Goal: Task Accomplishment & Management: Complete application form

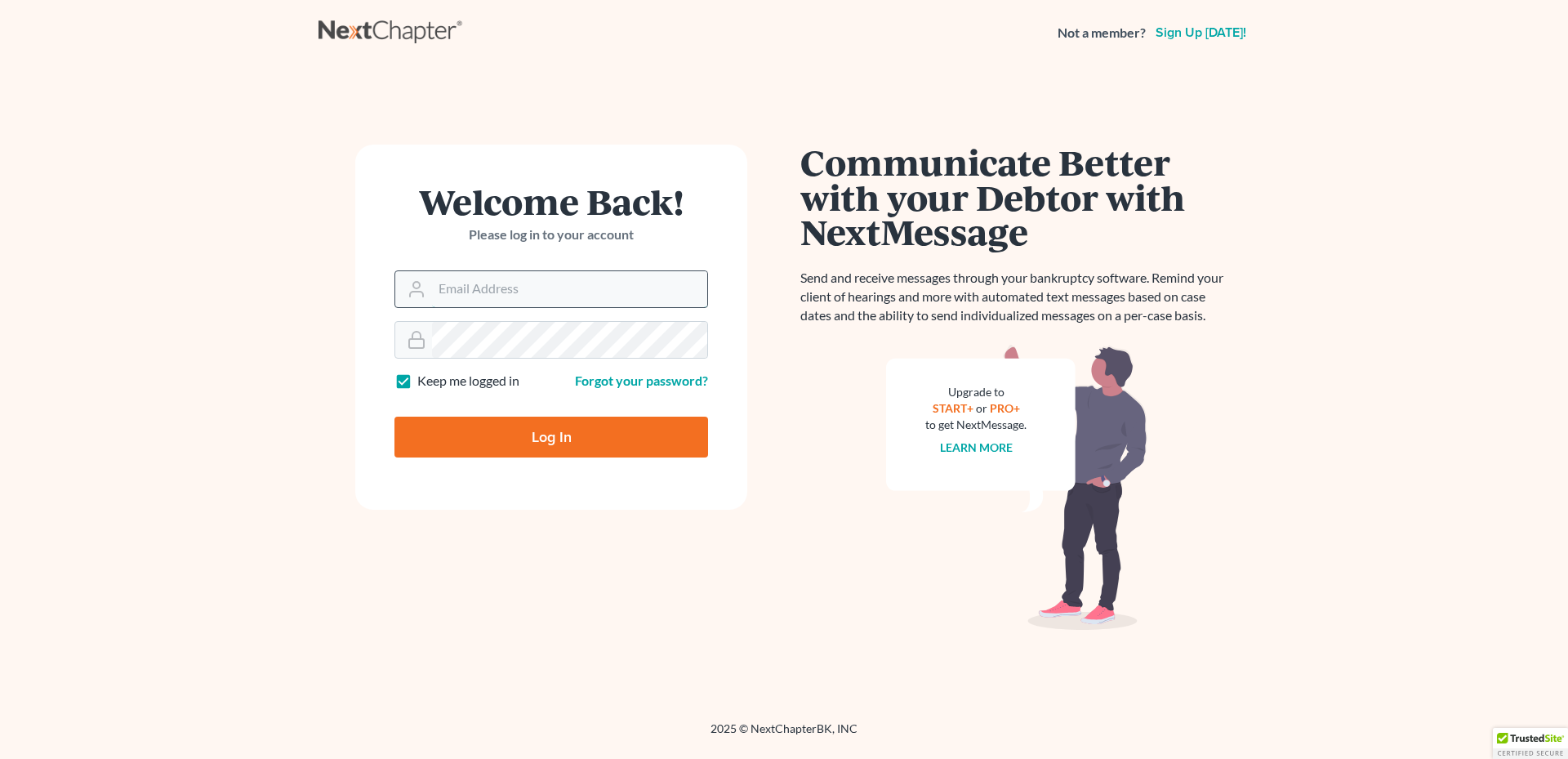
click at [484, 288] on input "Email Address" at bounding box center [570, 289] width 275 height 36
type input "[PERSON_NAME][EMAIL_ADDRESS][DOMAIN_NAME]"
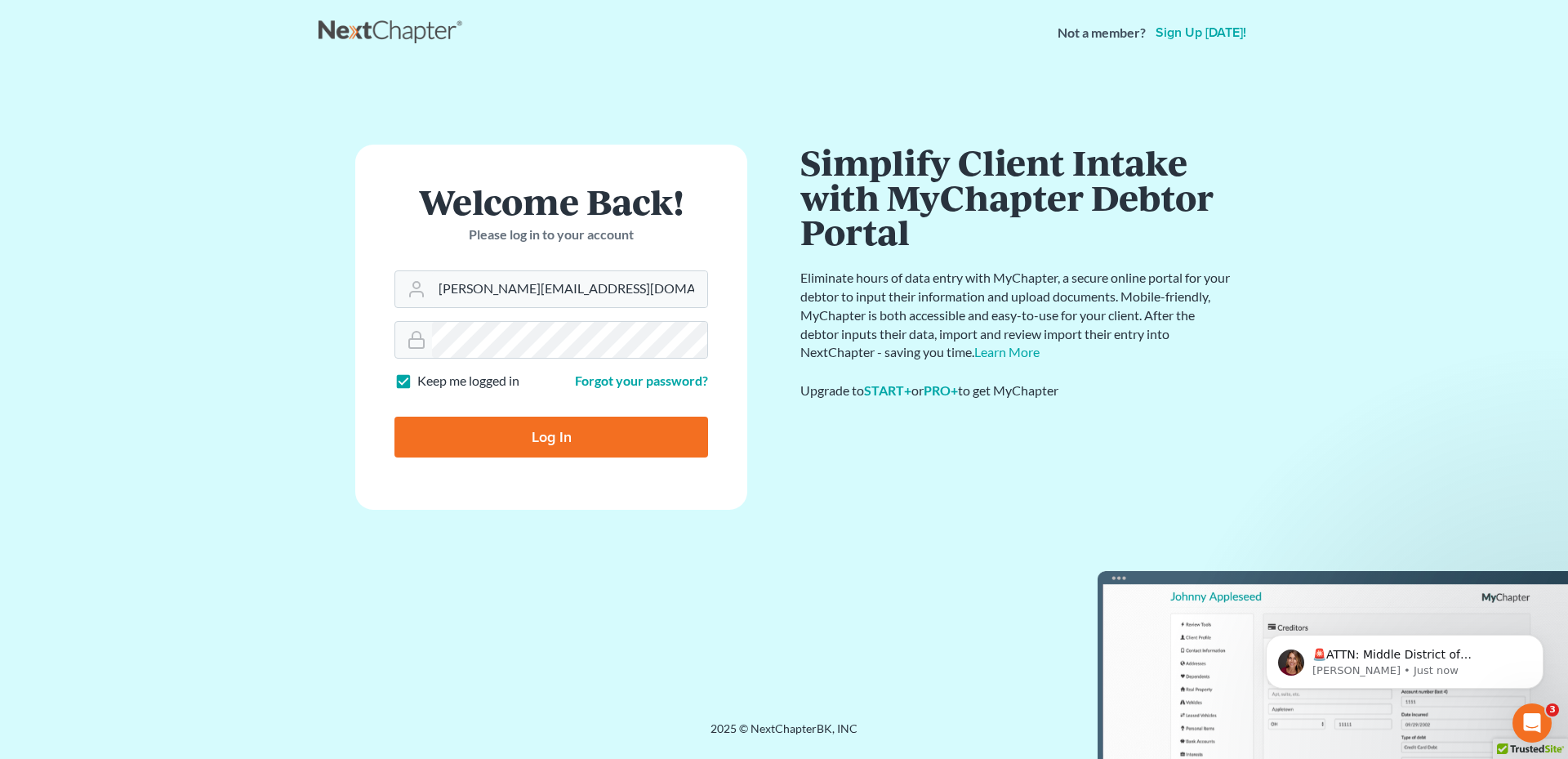
click at [539, 433] on input "Log In" at bounding box center [551, 437] width 314 height 41
type input "Thinking..."
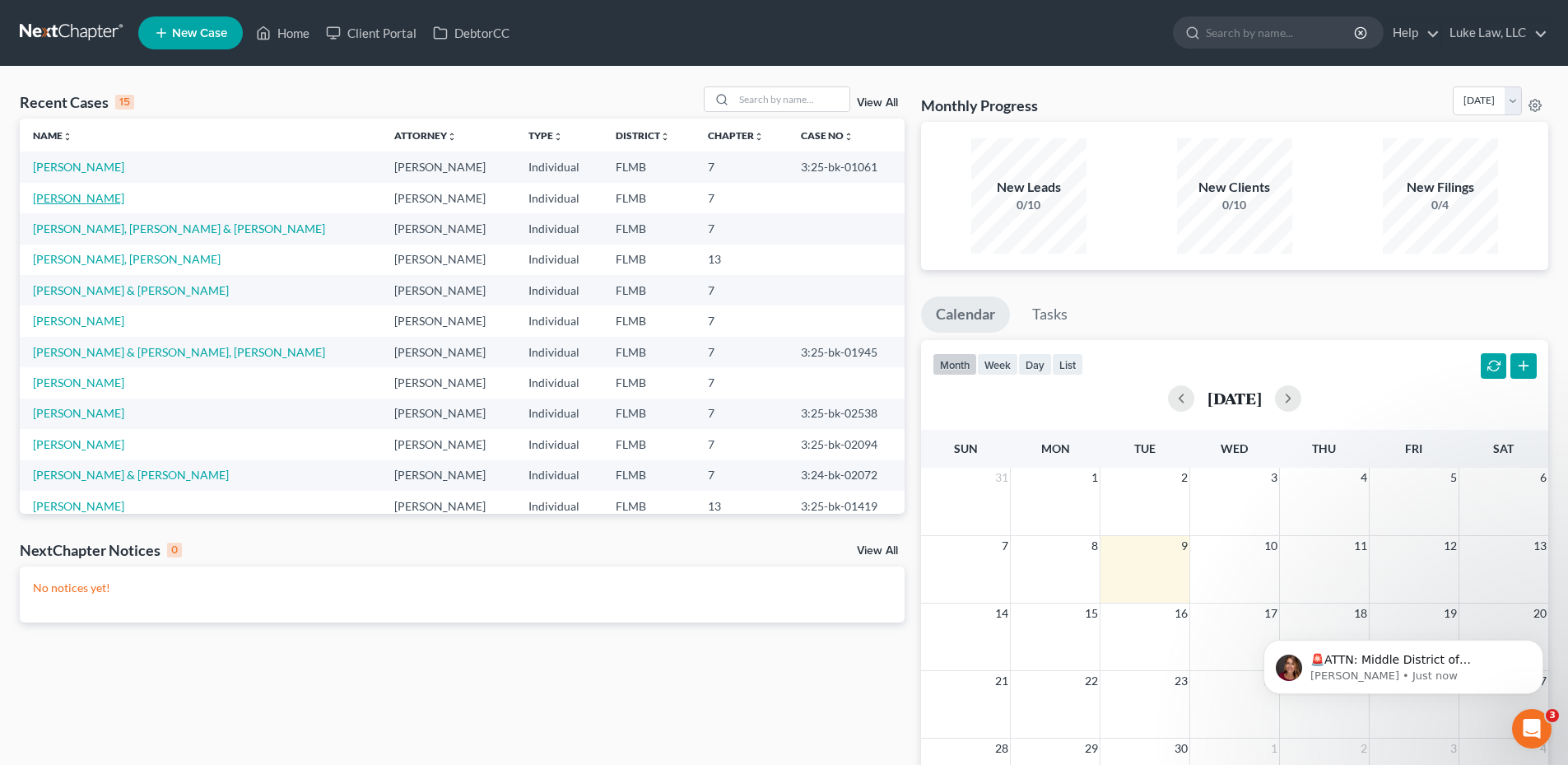
click at [93, 202] on link "Taylor, Kenneth" at bounding box center [78, 198] width 91 height 14
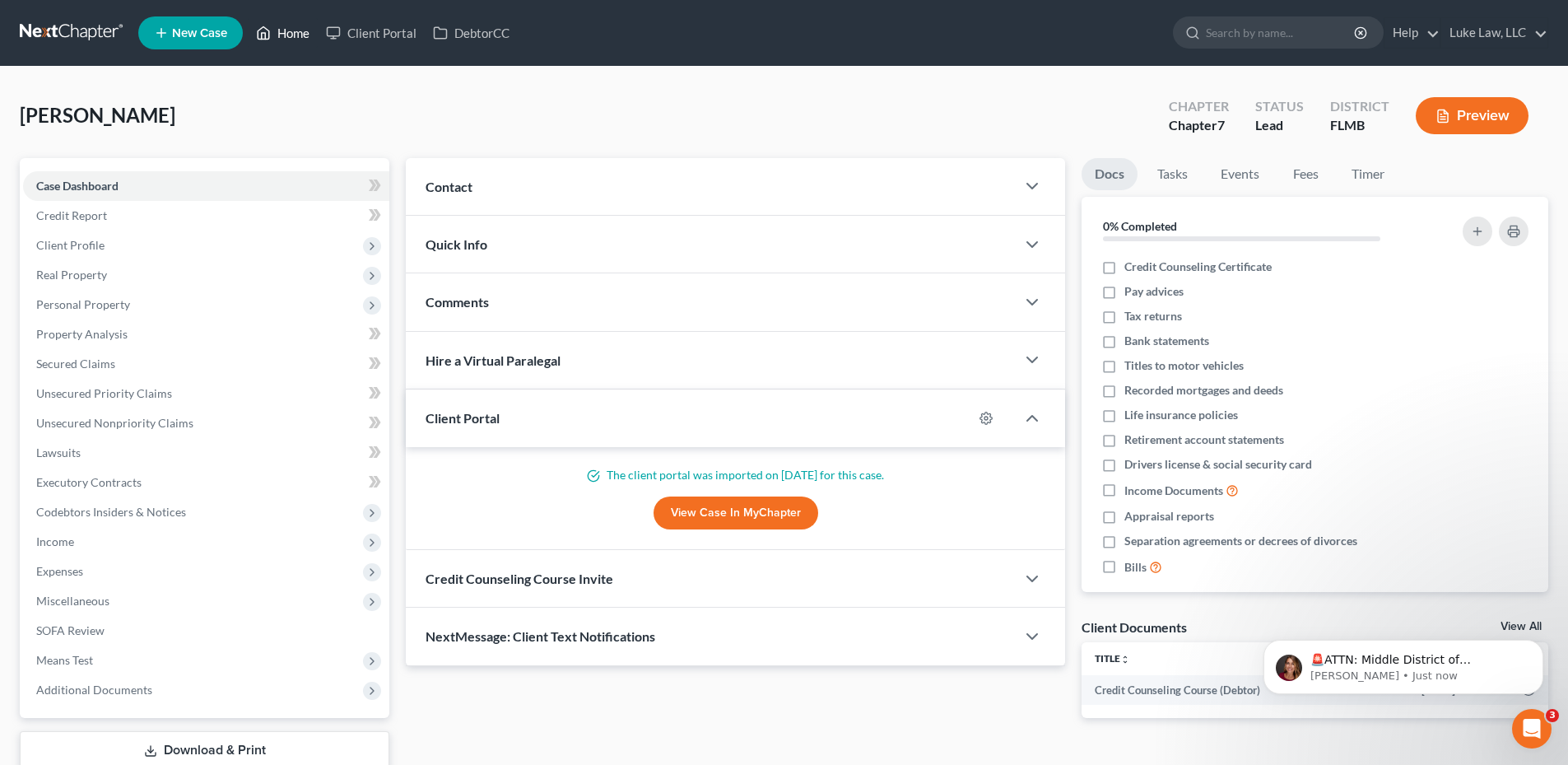
click at [302, 31] on link "Home" at bounding box center [283, 32] width 70 height 30
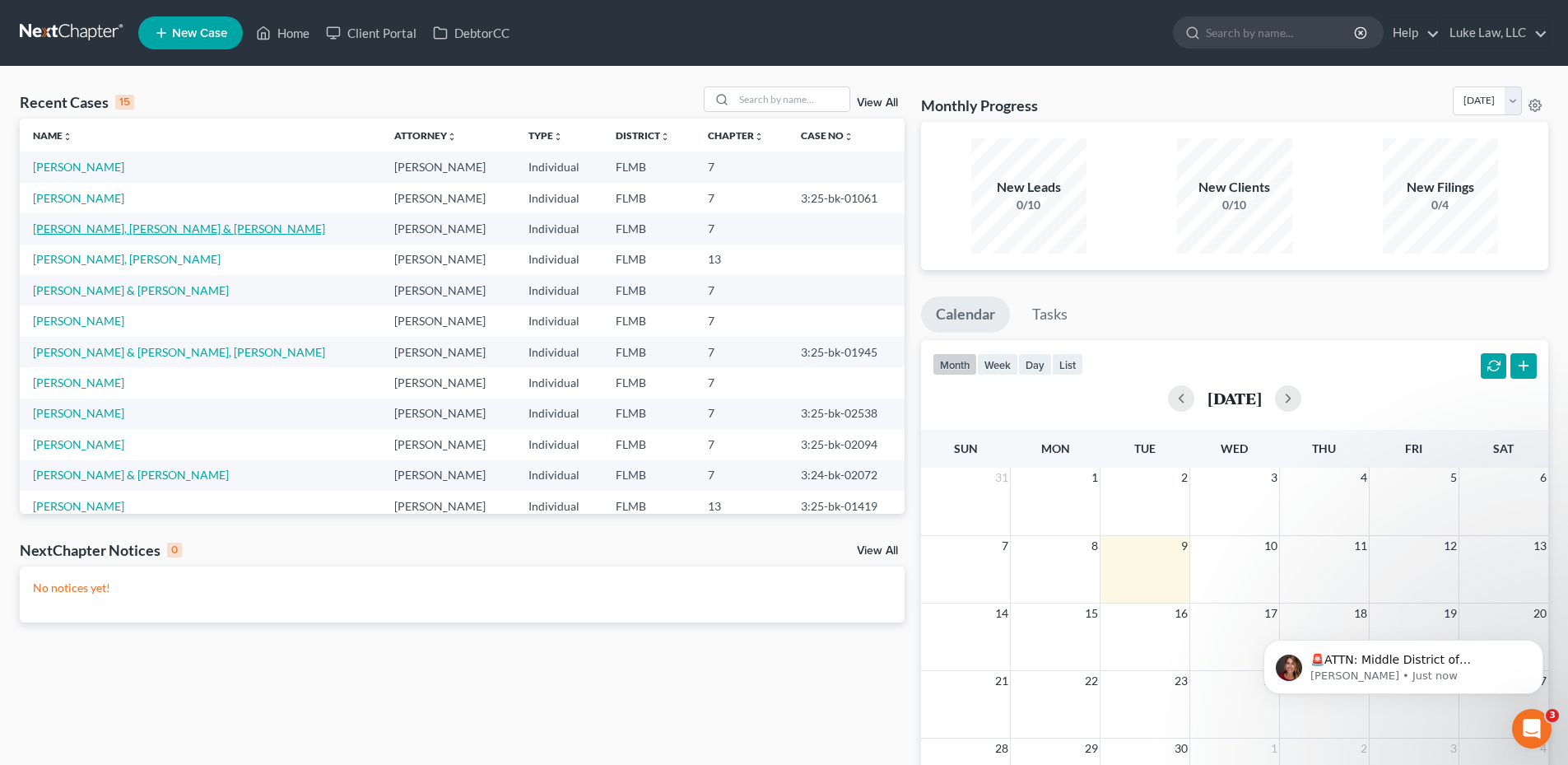
click at [151, 231] on link "Angel, Hernandez & Hernandez, Marisol" at bounding box center [179, 229] width 293 height 14
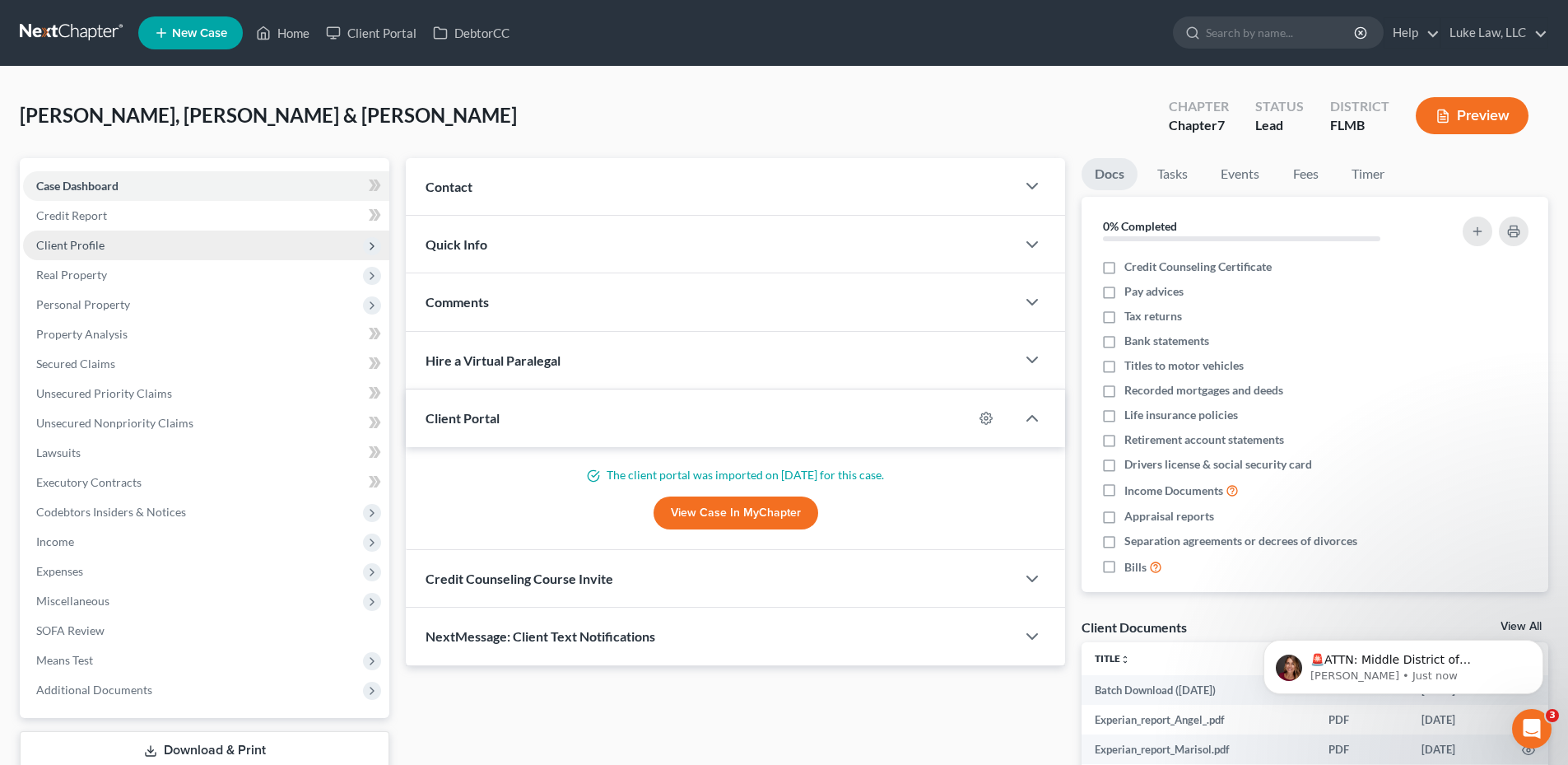
click at [117, 249] on span "Client Profile" at bounding box center [206, 245] width 367 height 30
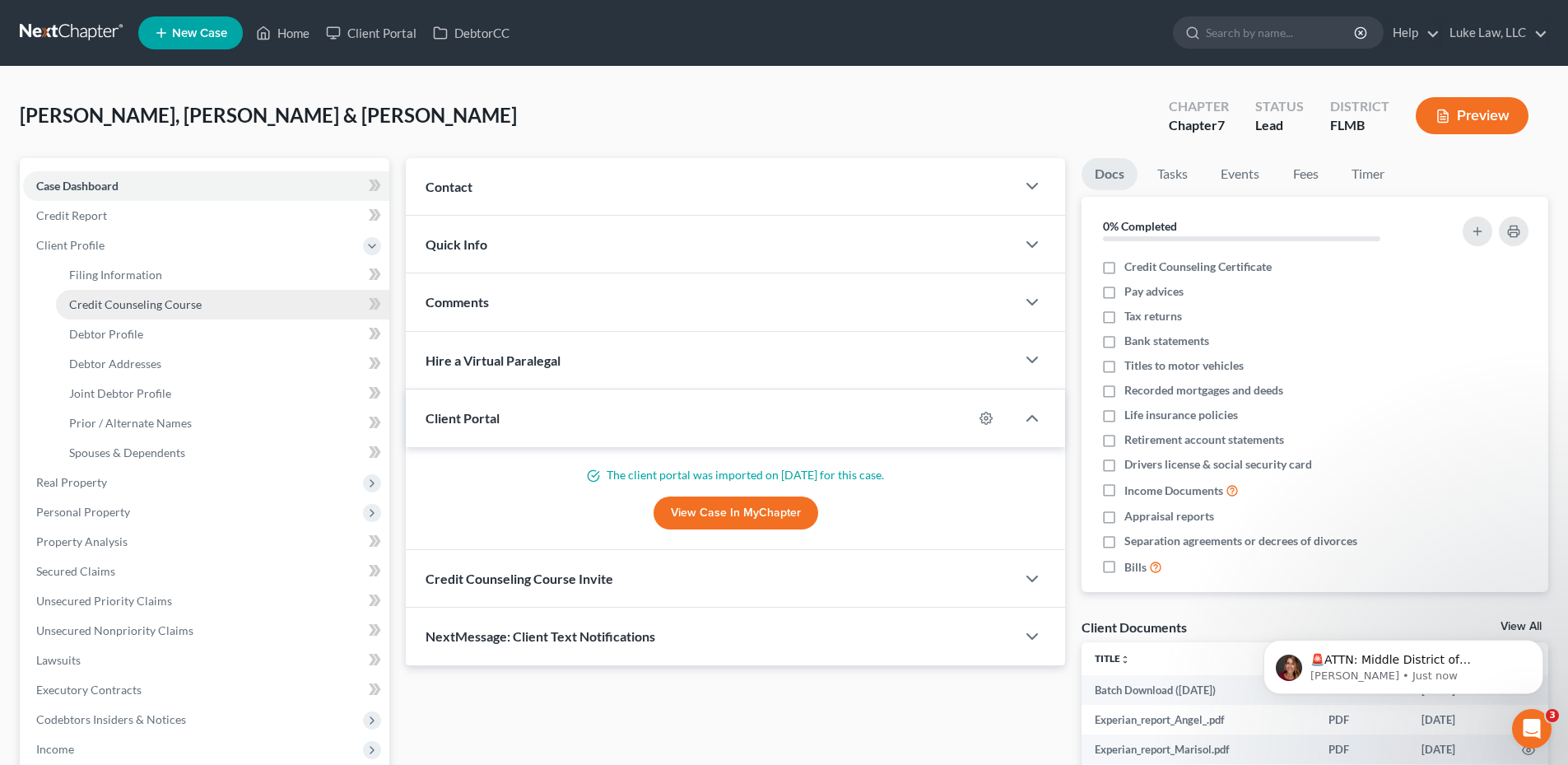
click at [140, 308] on span "Credit Counseling Course" at bounding box center [135, 305] width 132 height 14
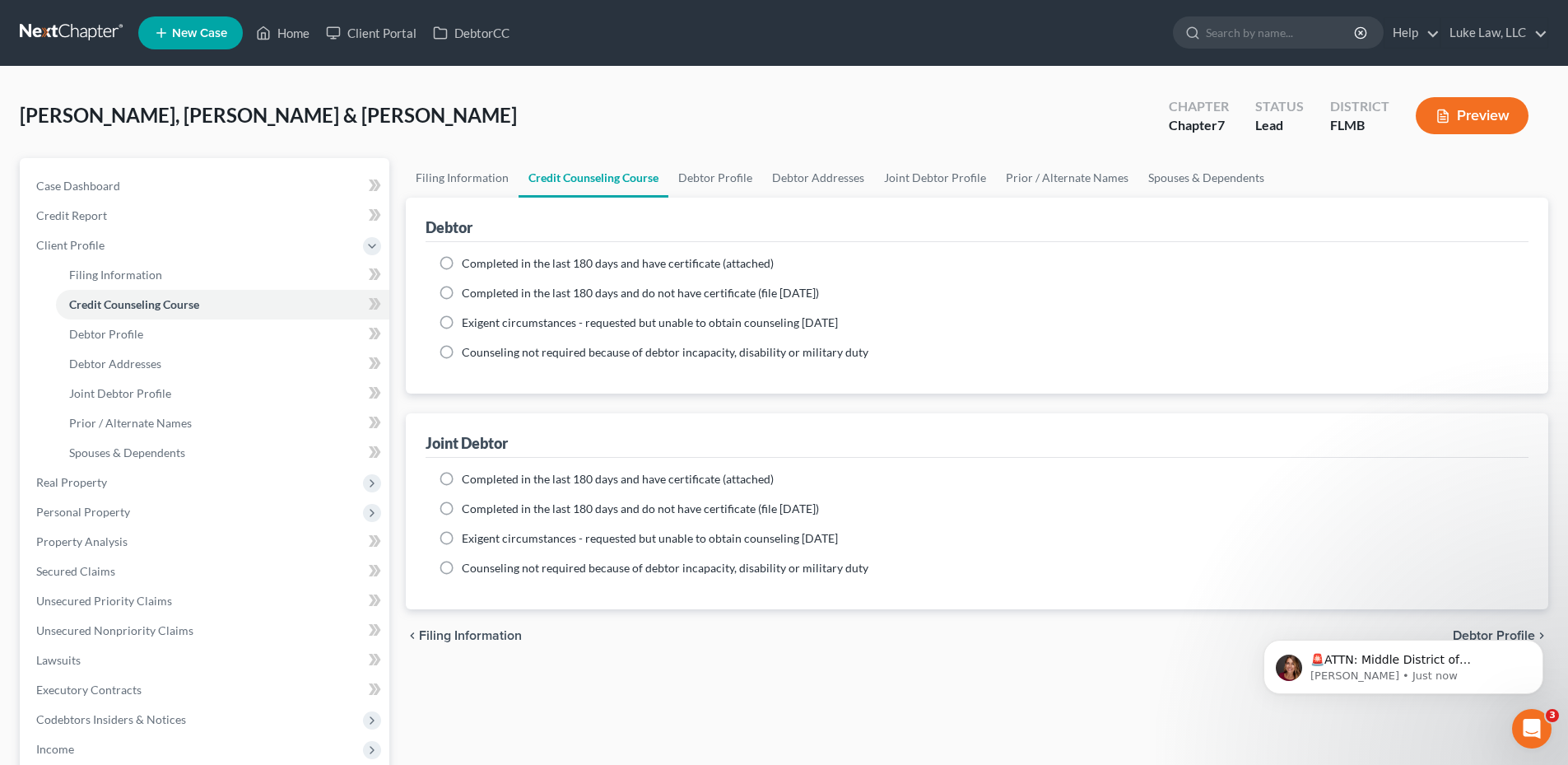
click at [464, 262] on span "Completed in the last 180 days and have certificate (attached)" at bounding box center [618, 263] width 312 height 14
click at [468, 262] on input "Completed in the last 180 days and have certificate (attached)" at bounding box center [474, 260] width 11 height 11
radio input "true"
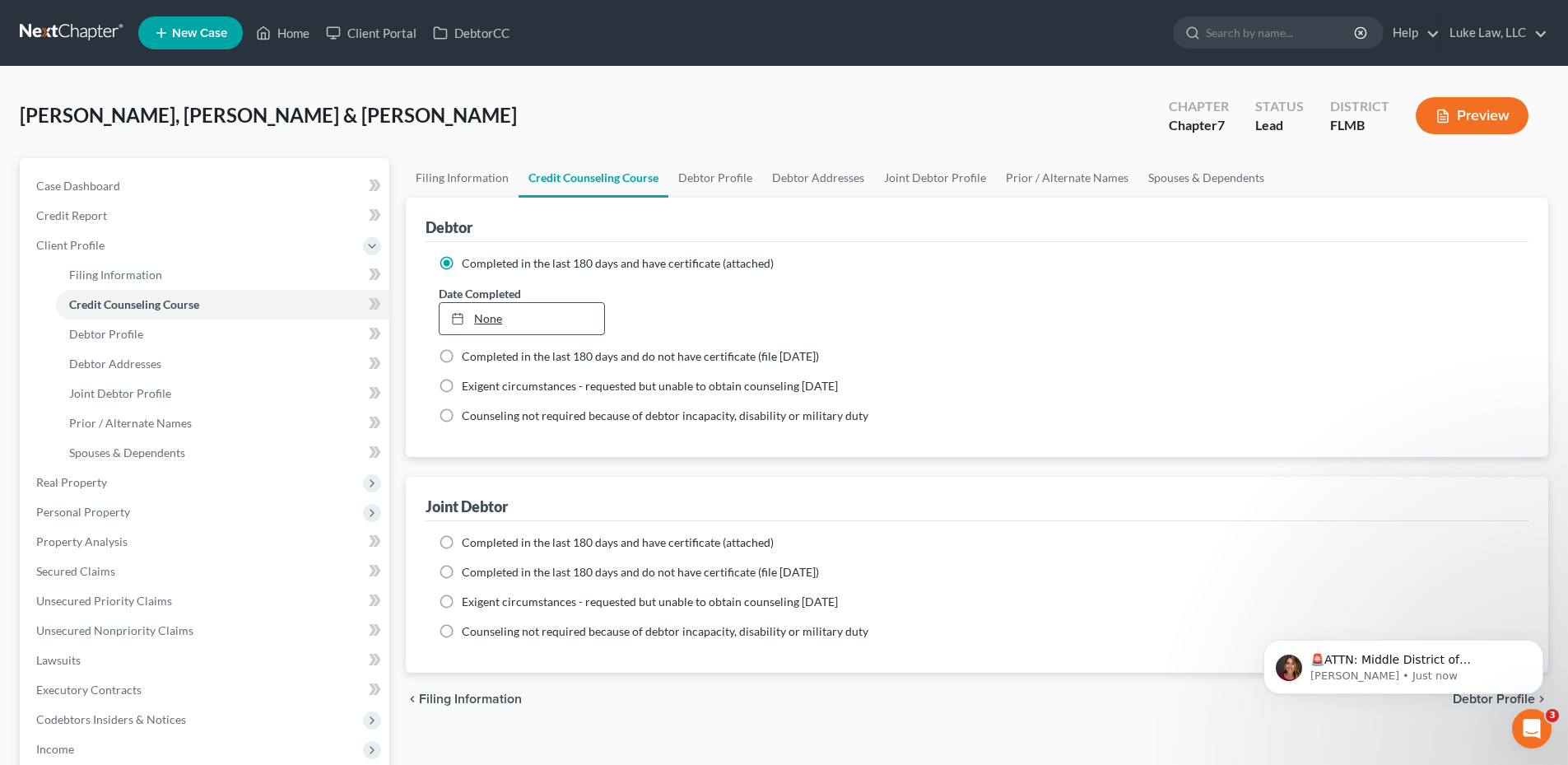
click at [485, 316] on link "None" at bounding box center [521, 318] width 164 height 32
click at [462, 542] on label "Completed in the last 180 days and have certificate (attached)" at bounding box center [618, 542] width 312 height 16
click at [468, 542] on input "Completed in the last 180 days and have certificate (attached)" at bounding box center [474, 540] width 11 height 11
radio input "true"
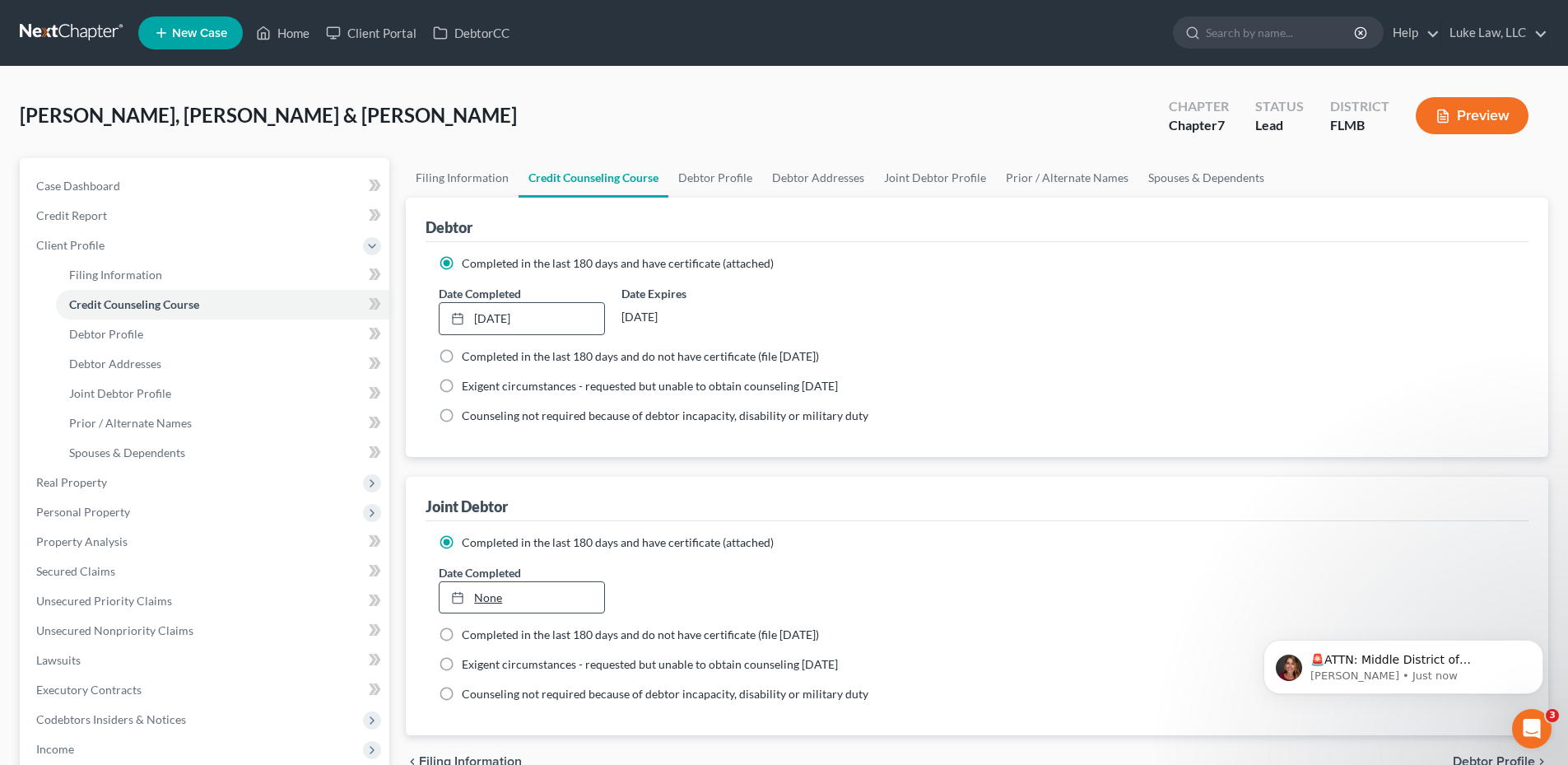
click at [493, 599] on link "None" at bounding box center [521, 597] width 164 height 32
type input "9/9/2025"
click at [1419, 659] on p "🚨ATTN: Middle District of [US_STATE] The court has added a new Credit Counselin…" at bounding box center [1417, 660] width 213 height 16
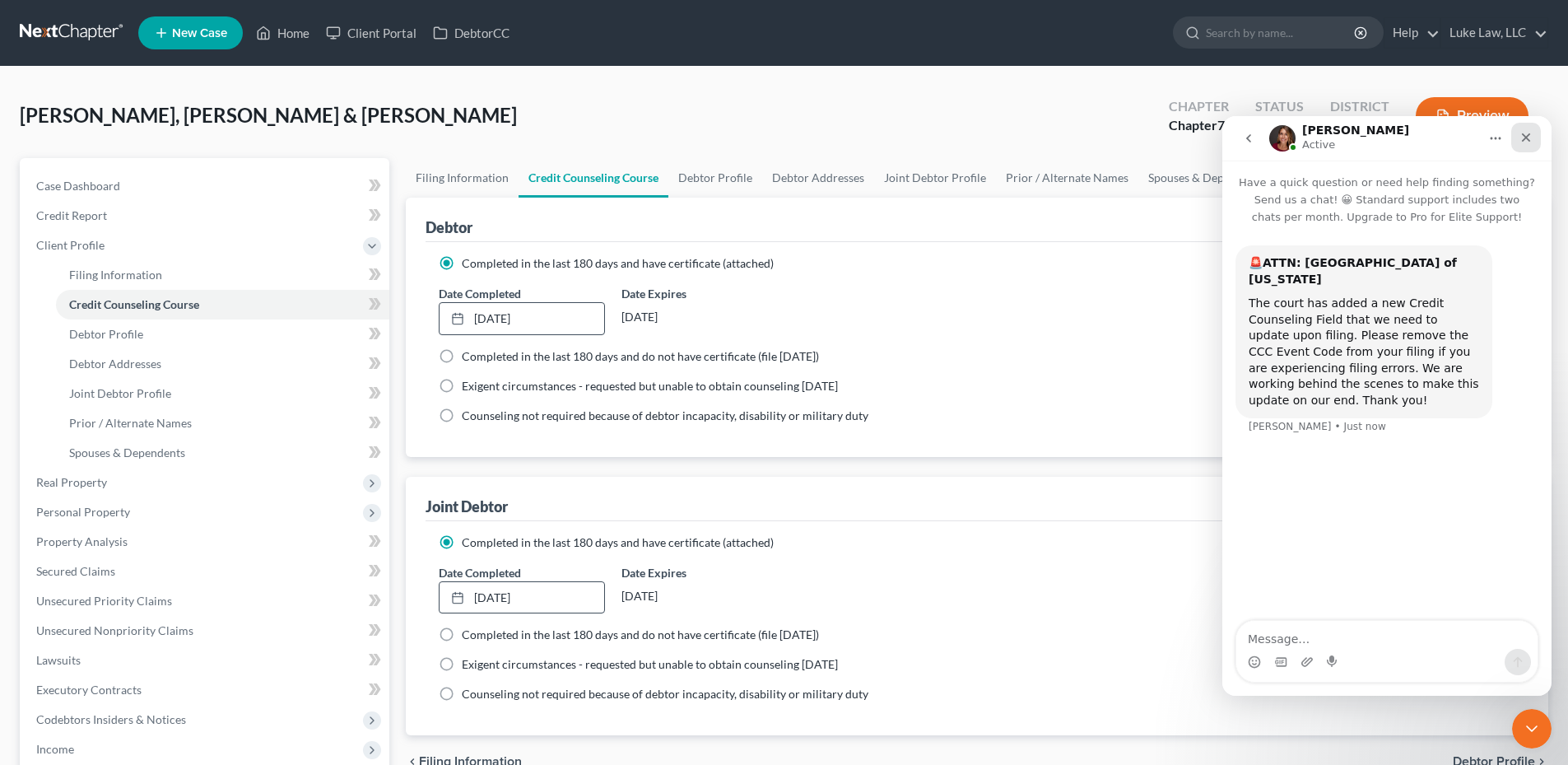
click at [1525, 137] on icon "Close" at bounding box center [1527, 138] width 9 height 9
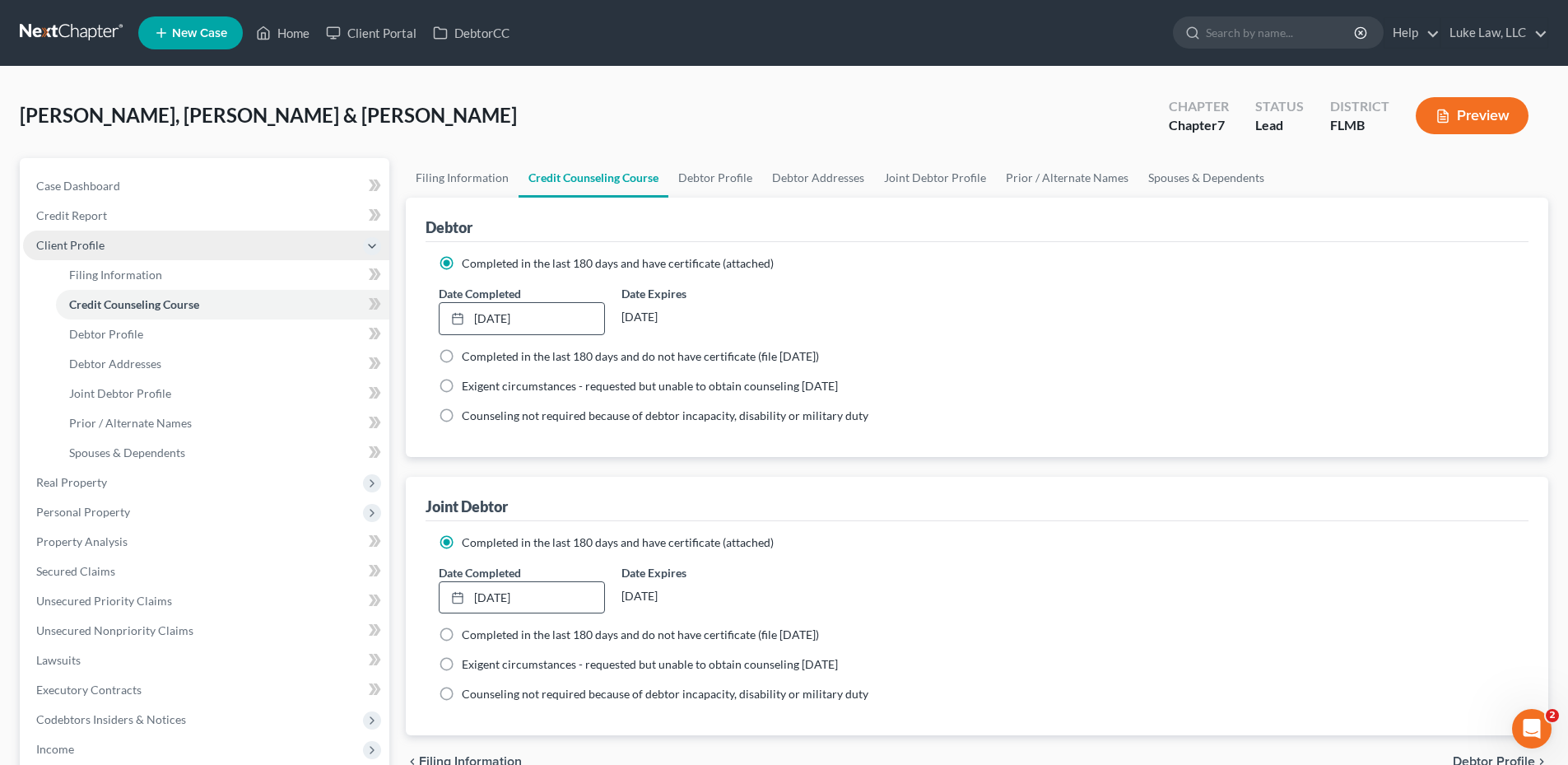
click at [82, 246] on span "Client Profile" at bounding box center [70, 245] width 68 height 14
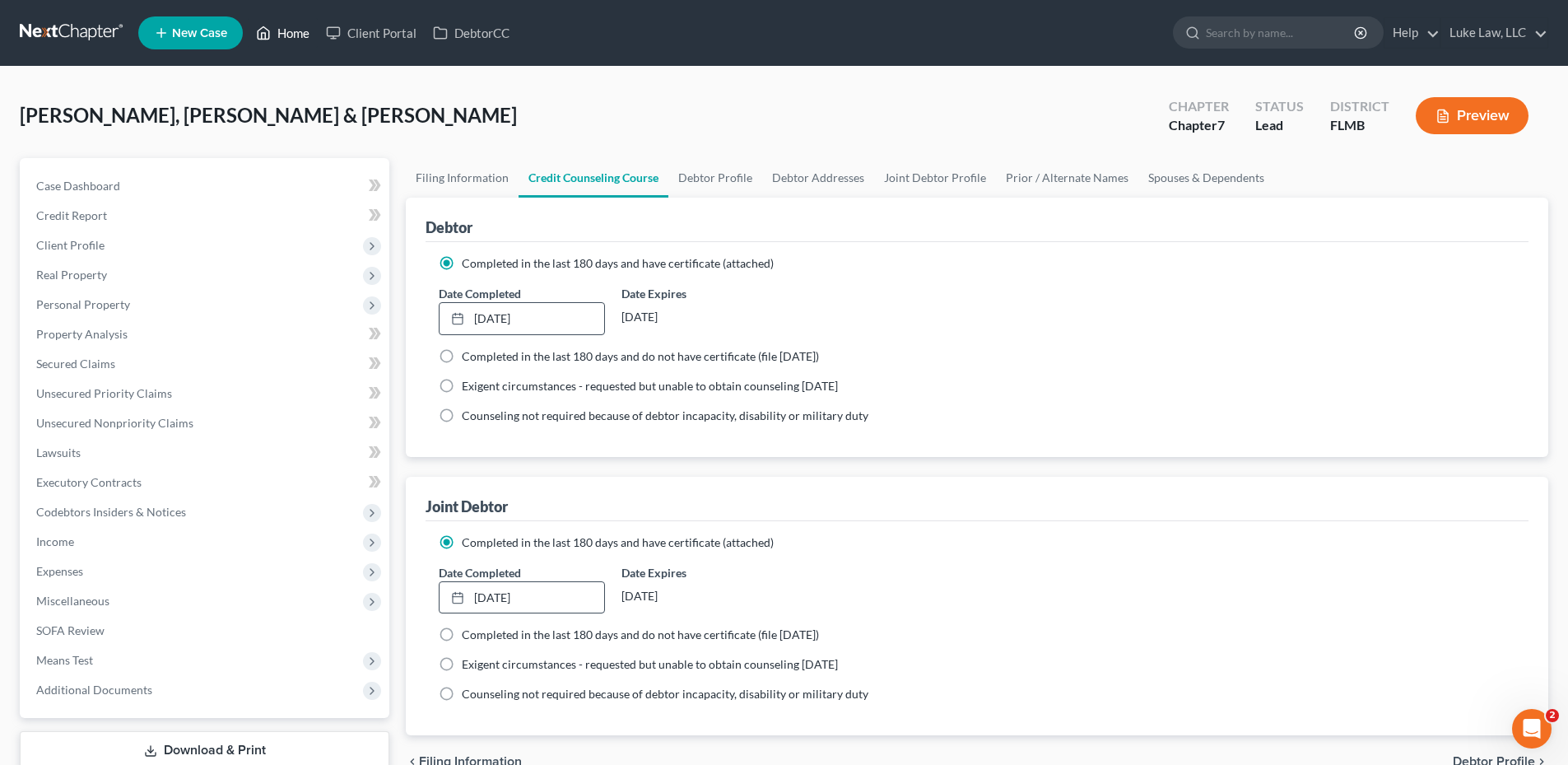
click at [288, 31] on link "Home" at bounding box center [283, 32] width 70 height 30
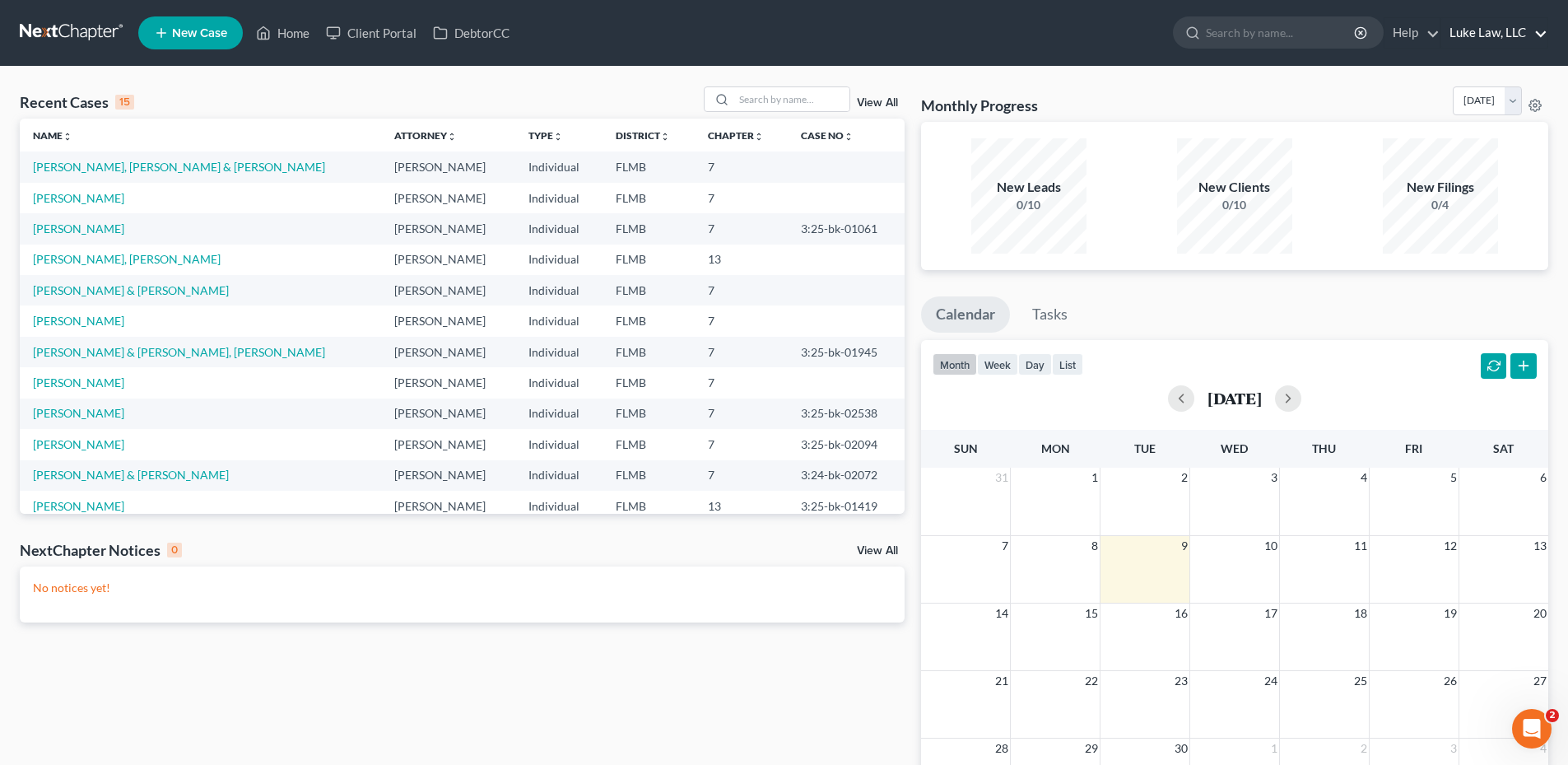
click at [1484, 32] on link "Luke Law, LLC" at bounding box center [1495, 32] width 106 height 30
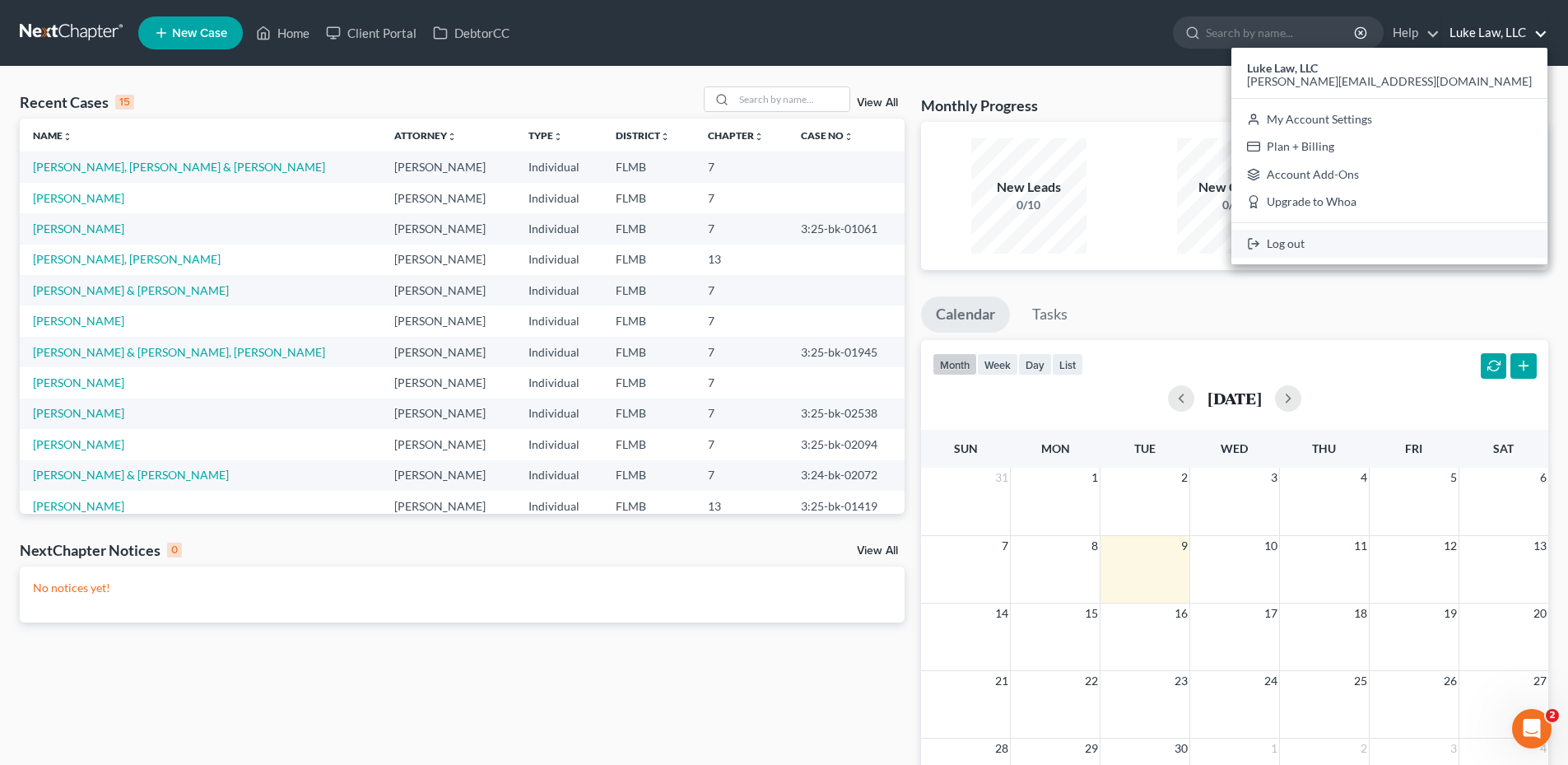
click at [1439, 237] on link "Log out" at bounding box center [1389, 243] width 316 height 28
